Goal: Navigation & Orientation: Find specific page/section

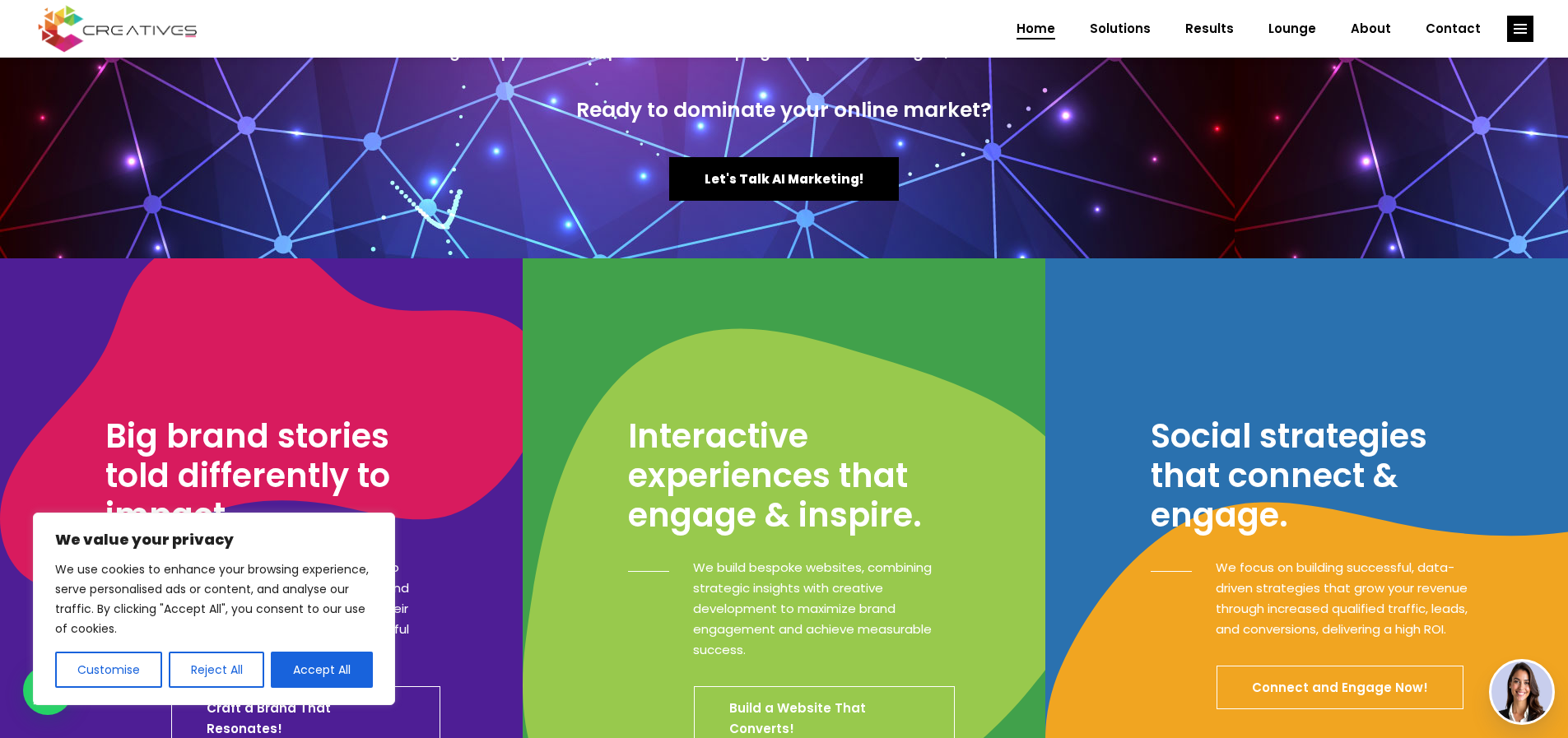
scroll to position [247, 0]
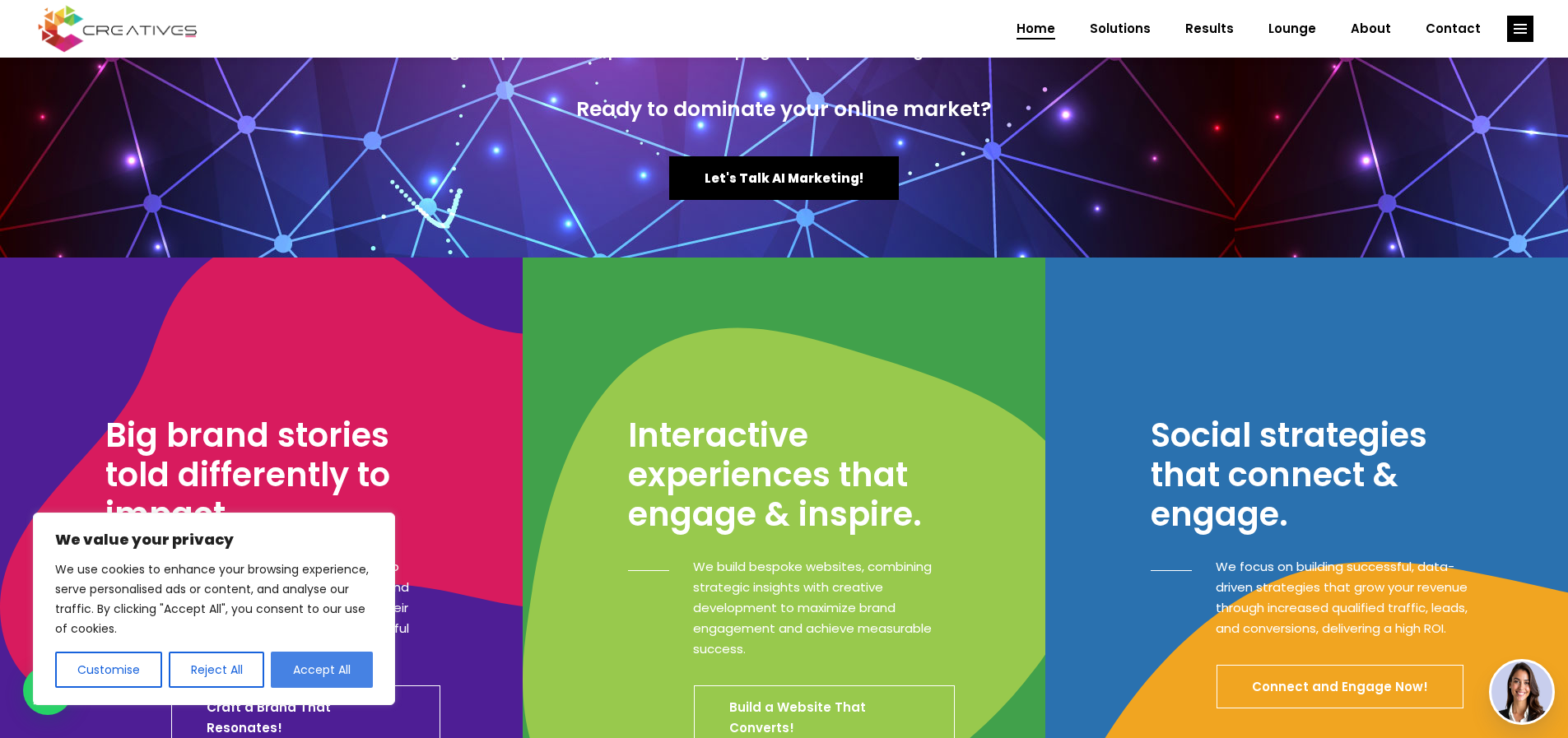
click at [313, 673] on button "Accept All" at bounding box center [322, 670] width 102 height 37
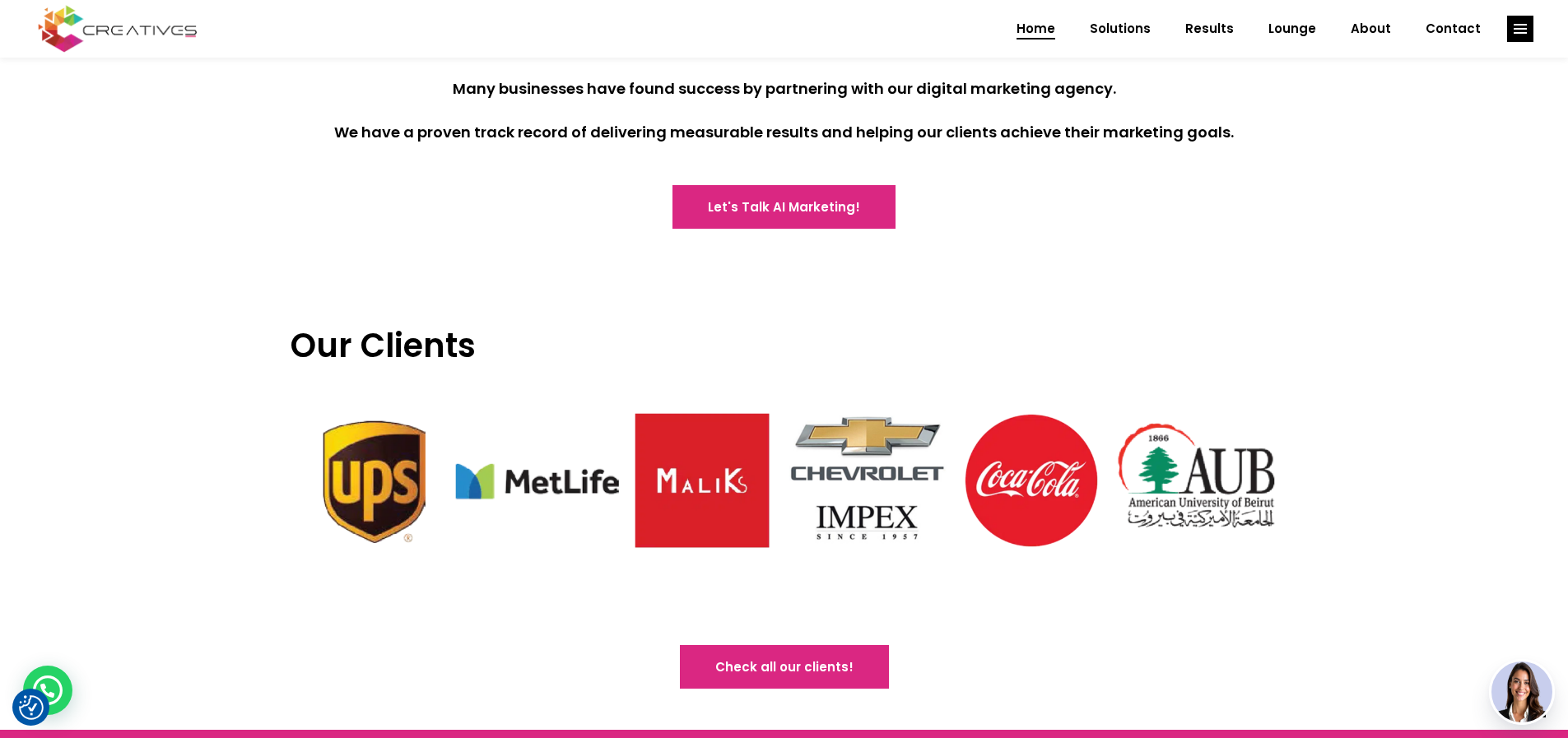
scroll to position [3785, 0]
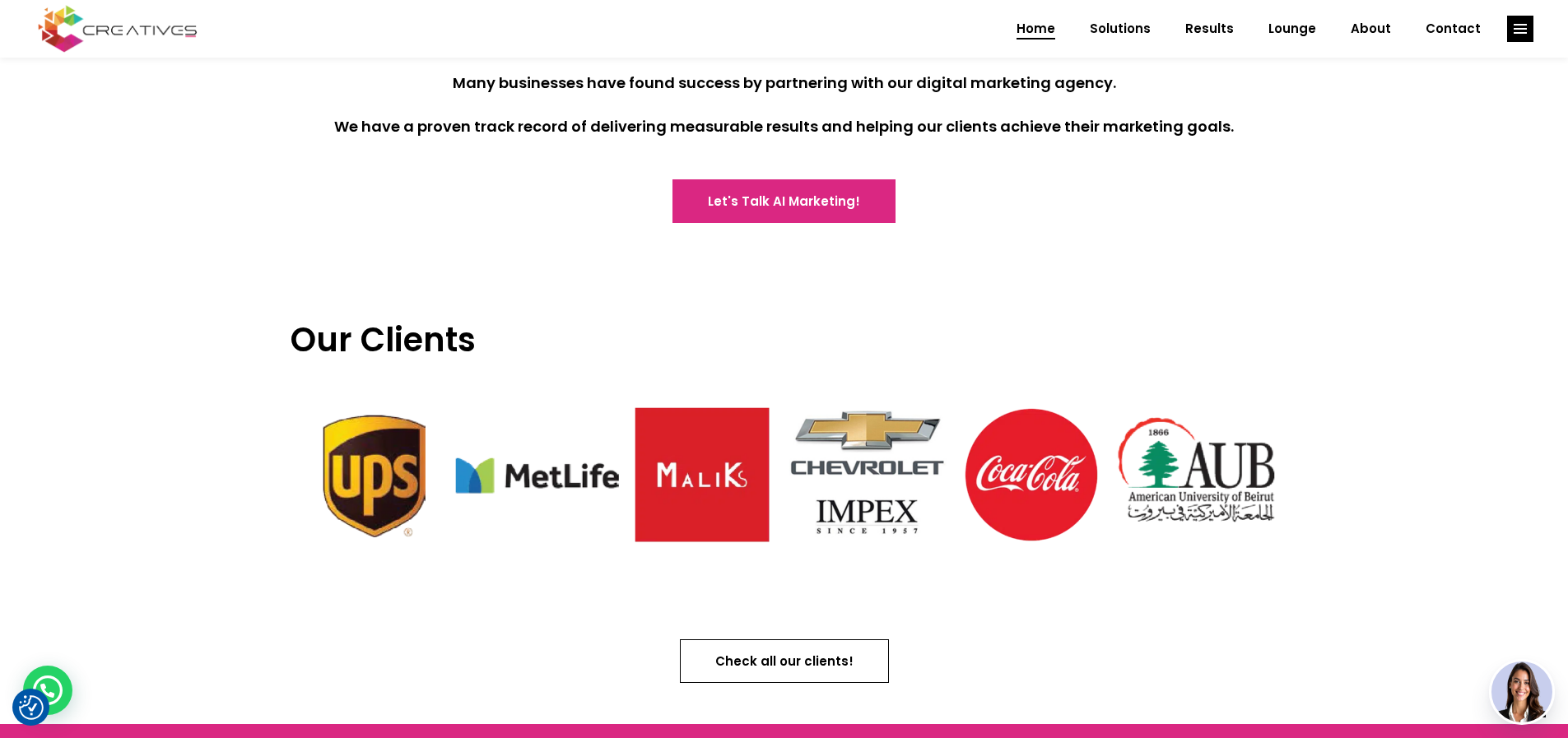
click at [795, 652] on span "Check all our clients!" at bounding box center [784, 661] width 138 height 17
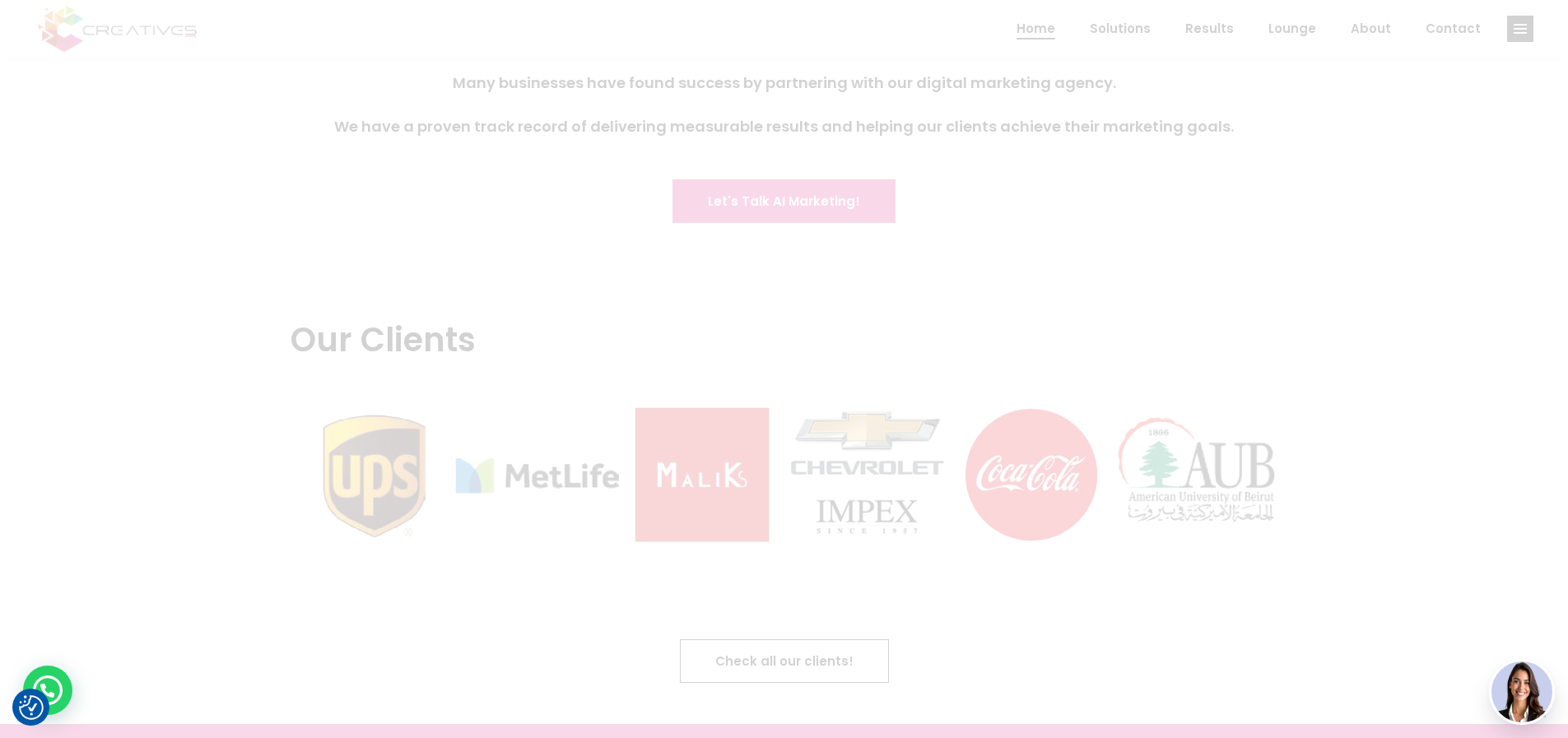
scroll to position [0, 0]
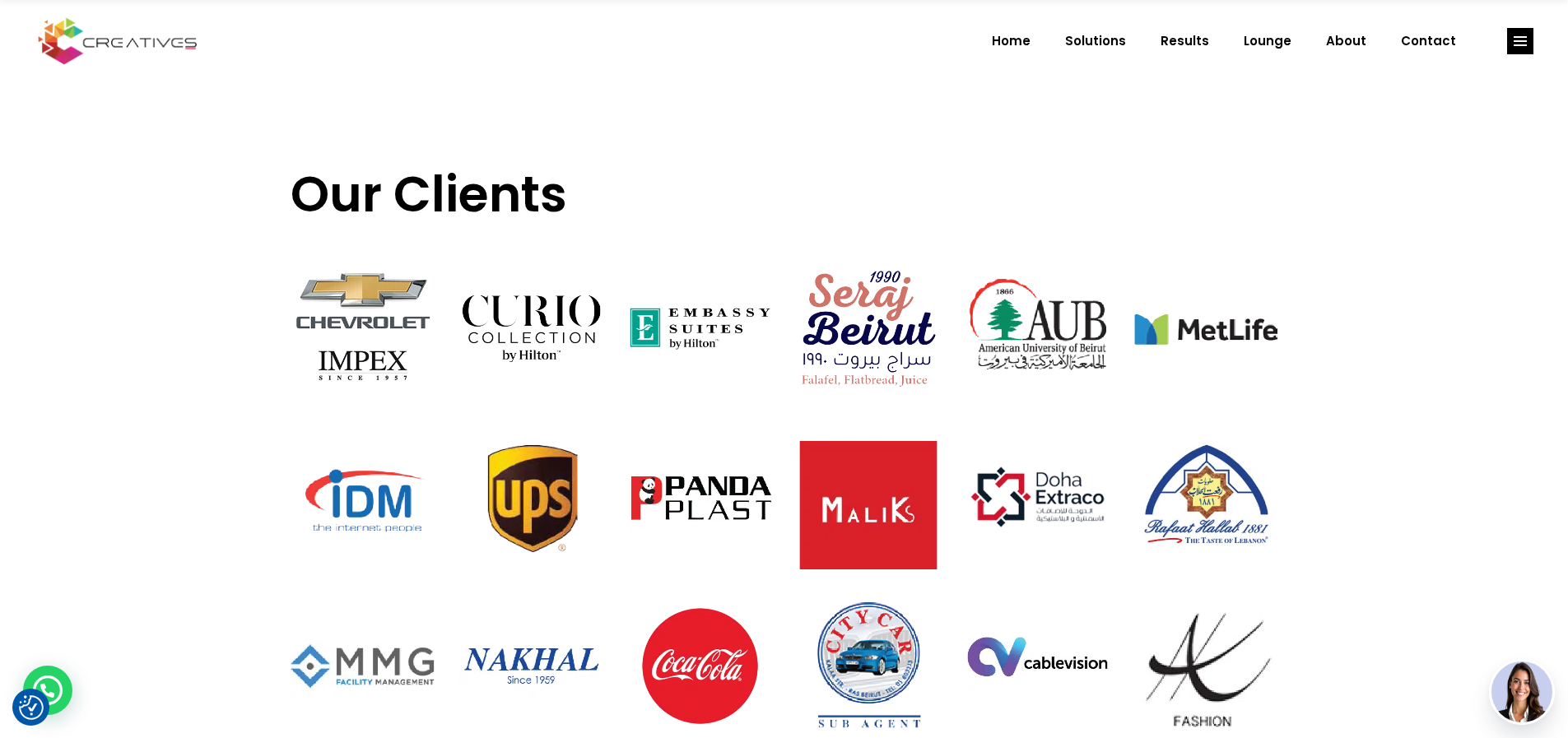
click at [891, 511] on img at bounding box center [868, 510] width 169 height 169
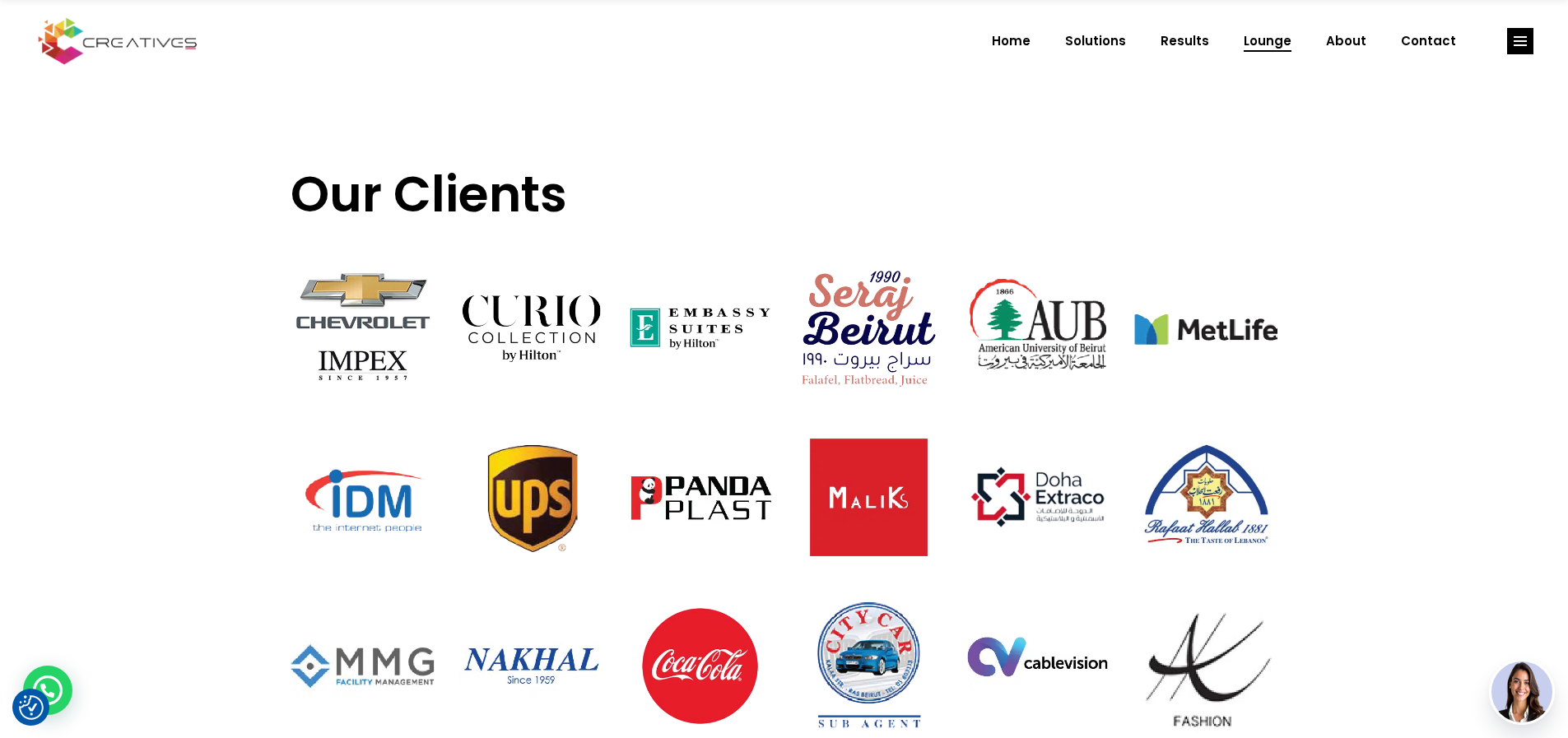
click at [1264, 37] on span "Lounge" at bounding box center [1267, 40] width 48 height 42
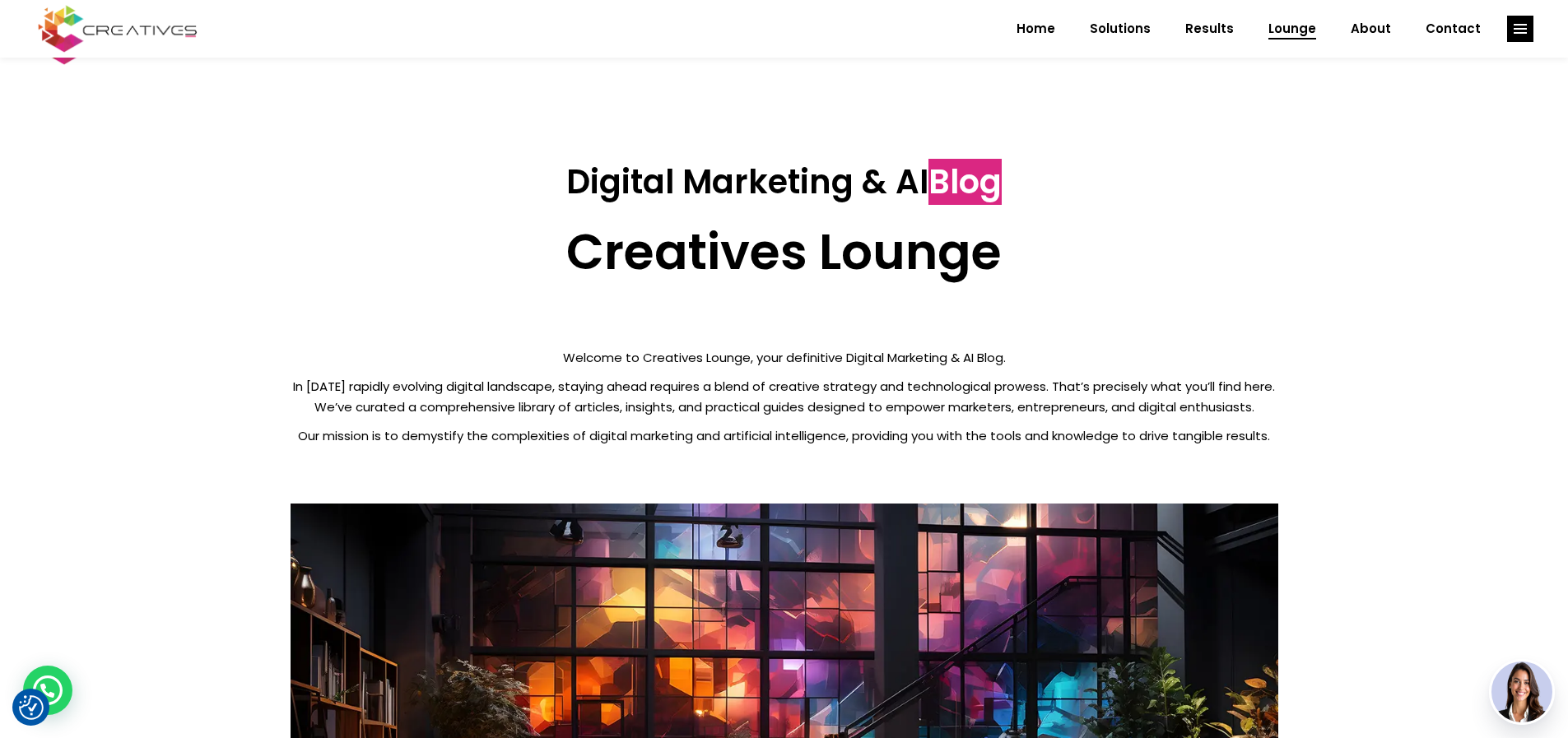
scroll to position [535, 0]
